Goal: Navigation & Orientation: Find specific page/section

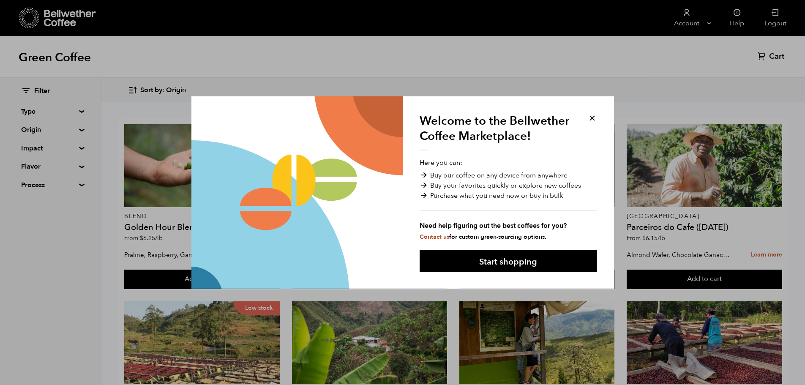
drag, startPoint x: 594, startPoint y: 118, endPoint x: 589, endPoint y: 114, distance: 6.3
click at [591, 117] on button at bounding box center [592, 118] width 10 height 10
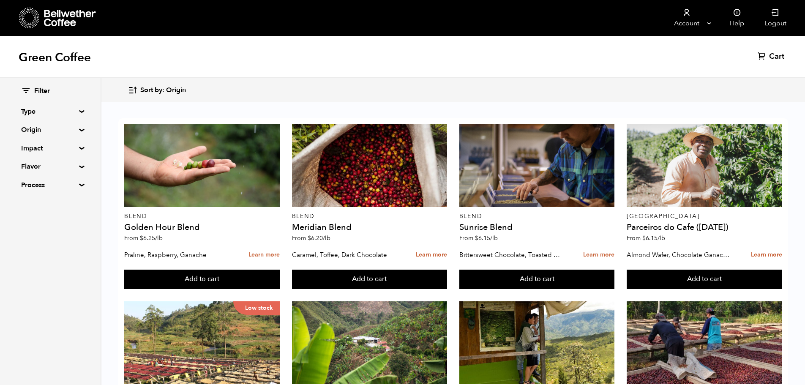
click at [27, 88] on icon at bounding box center [26, 91] width 10 height 10
click at [22, 90] on icon at bounding box center [26, 91] width 10 height 10
click at [48, 94] on span "Filter" at bounding box center [42, 91] width 16 height 9
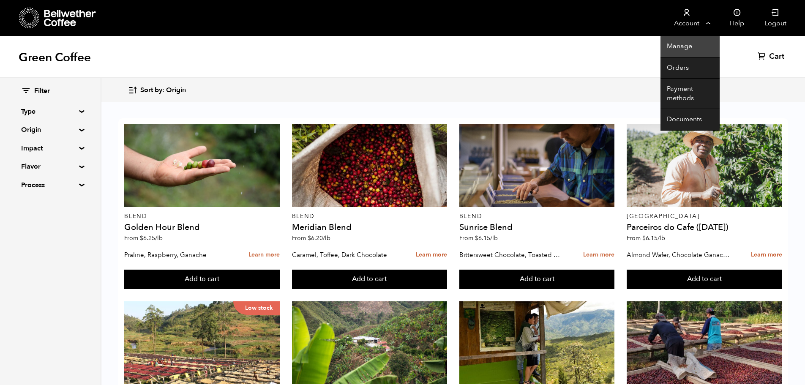
click at [689, 49] on link "Manage" at bounding box center [689, 47] width 59 height 22
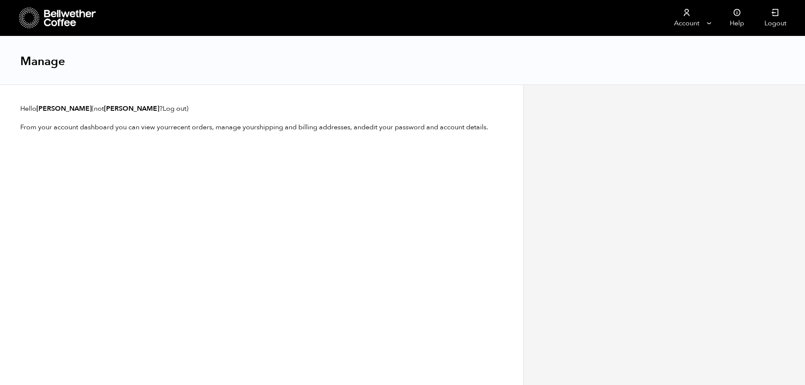
scroll to position [0, 0]
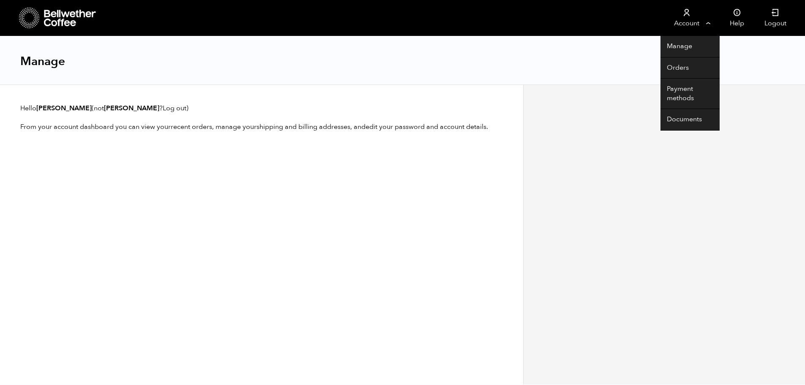
click at [697, 24] on link "Account" at bounding box center [686, 18] width 52 height 36
click at [691, 22] on link "Account" at bounding box center [686, 18] width 52 height 36
click at [686, 122] on link "Documents" at bounding box center [689, 120] width 59 height 22
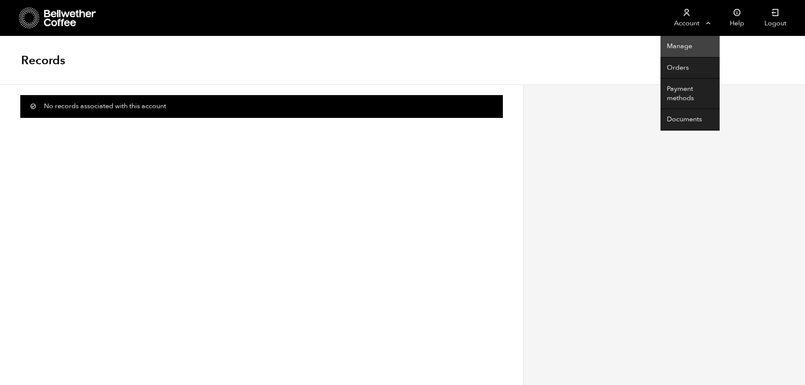
click at [685, 44] on link "Manage" at bounding box center [689, 47] width 59 height 22
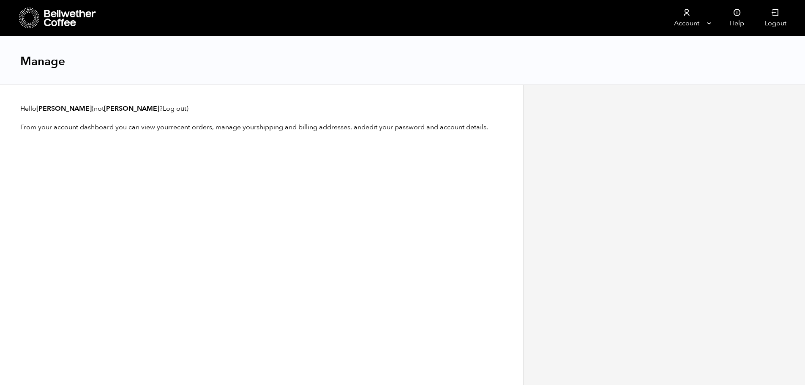
click at [57, 19] on icon at bounding box center [70, 18] width 53 height 17
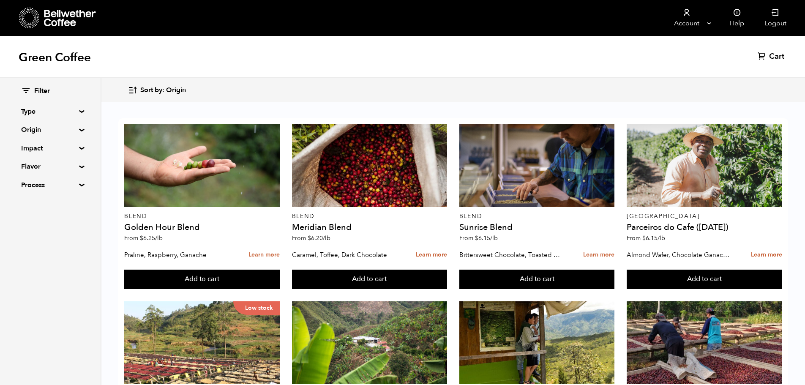
click at [43, 58] on h1 "Green Coffee" at bounding box center [55, 57] width 72 height 15
